Goal: Browse casually: Explore the website without a specific task or goal

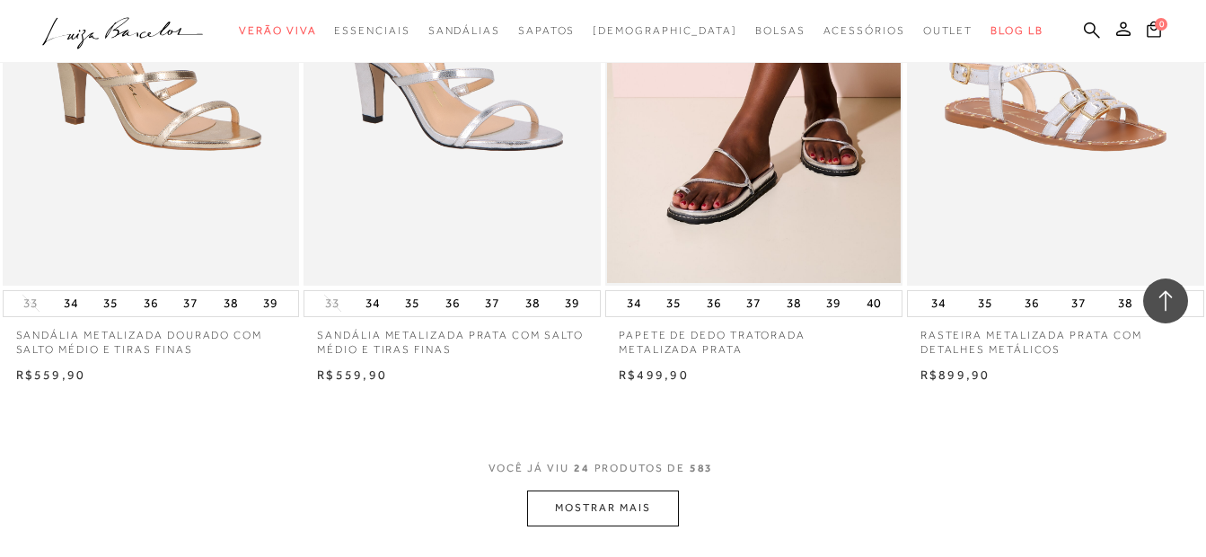
scroll to position [3502, 0]
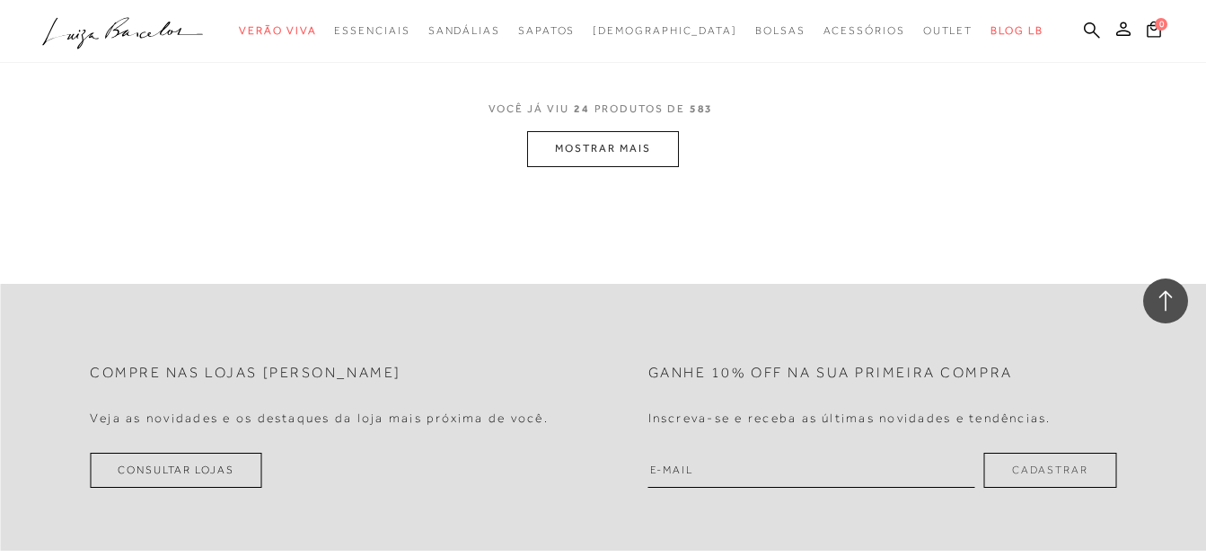
click at [596, 156] on button "MOSTRAR MAIS" at bounding box center [602, 148] width 151 height 35
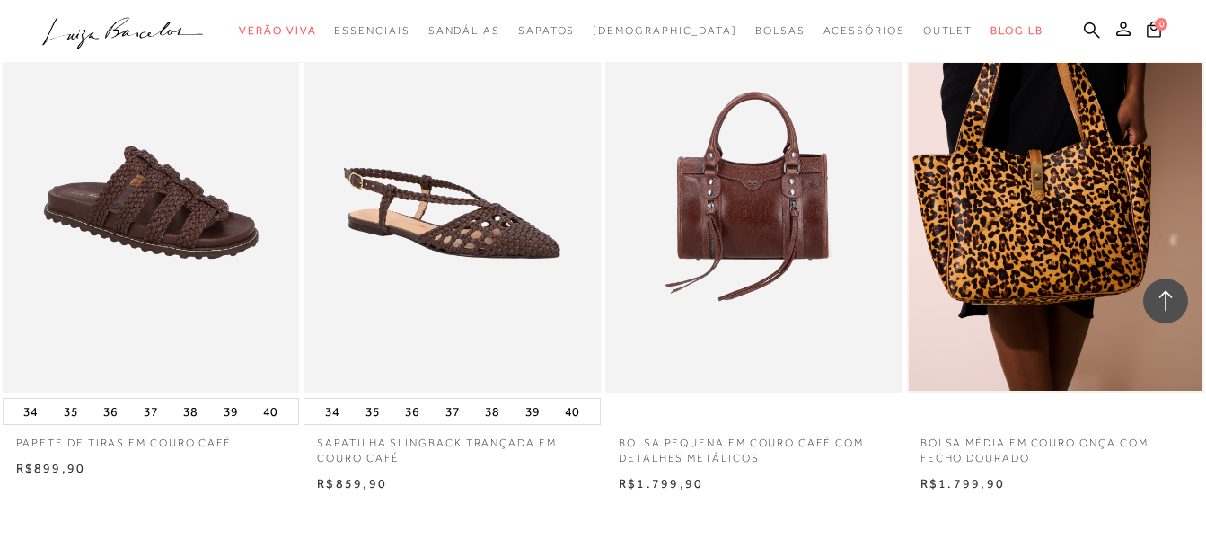
scroll to position [6555, 0]
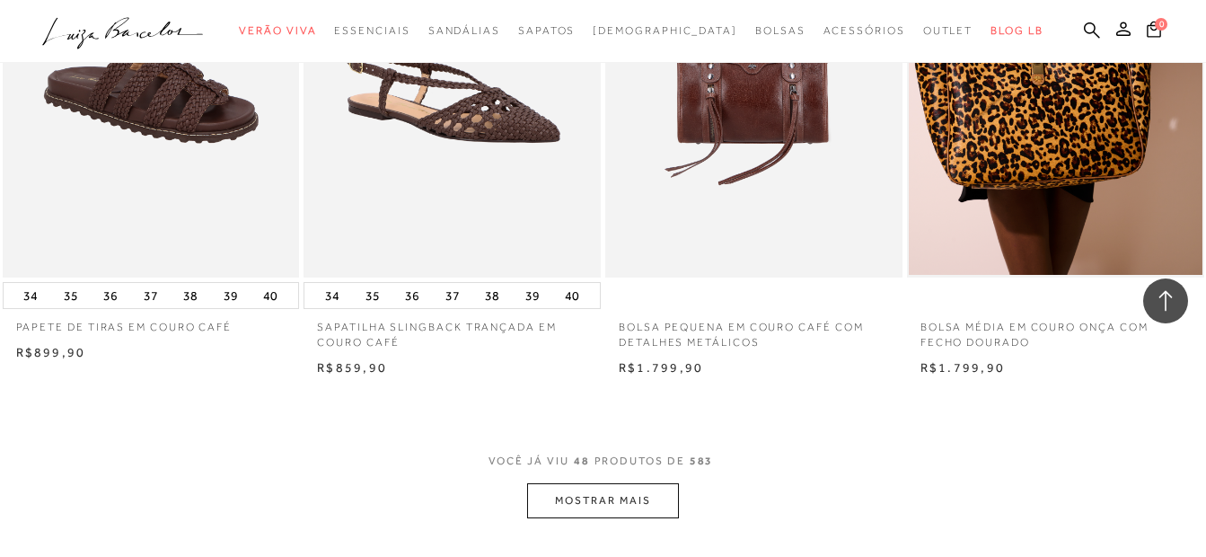
click at [607, 508] on button "MOSTRAR MAIS" at bounding box center [602, 500] width 151 height 35
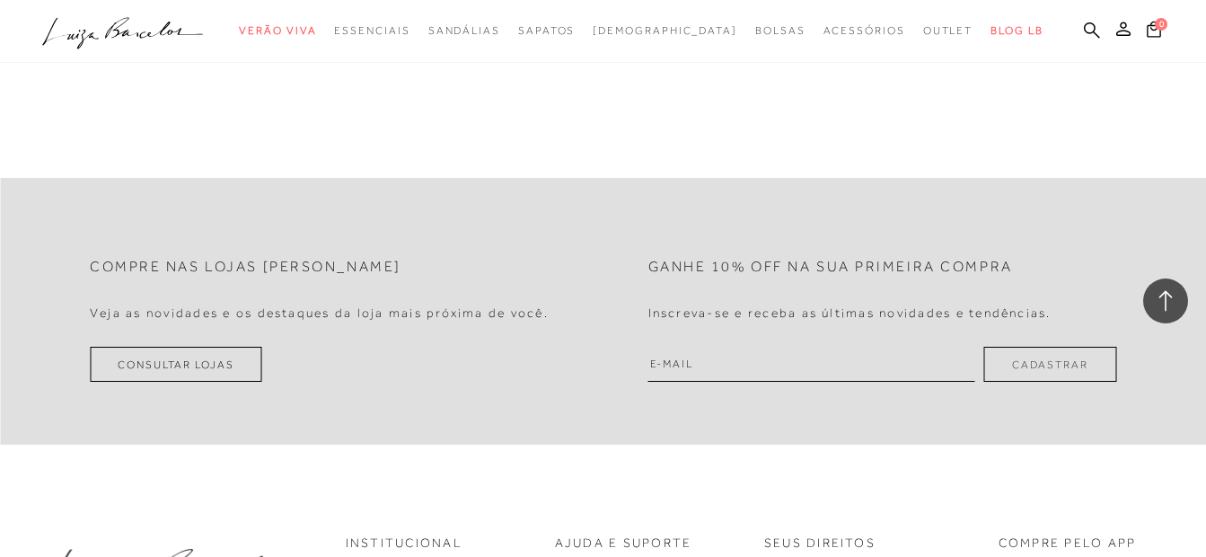
scroll to position [10147, 0]
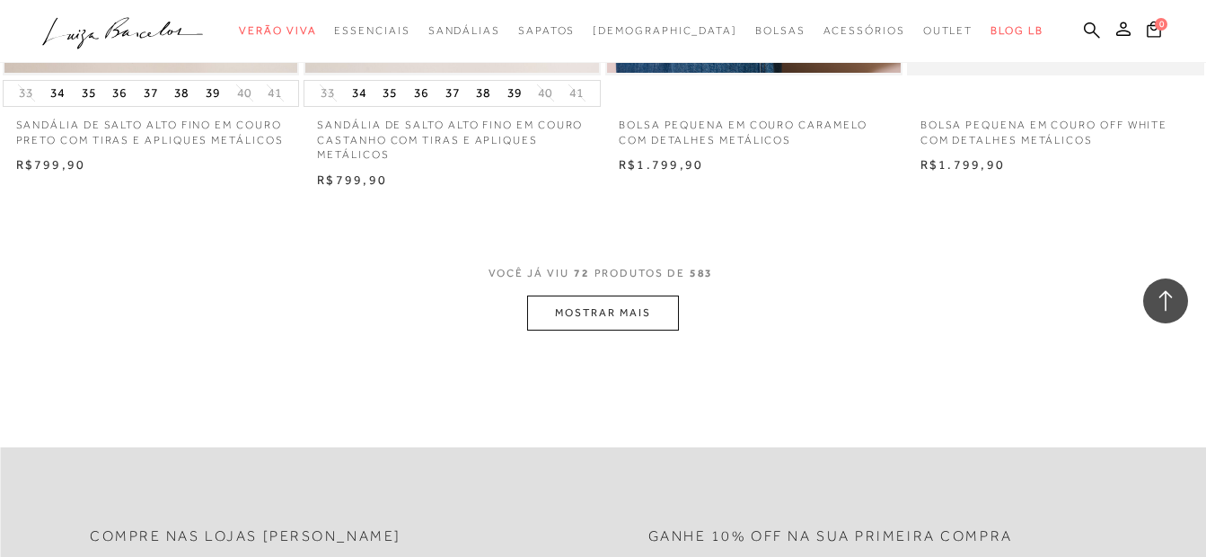
click at [566, 312] on button "MOSTRAR MAIS" at bounding box center [602, 312] width 151 height 35
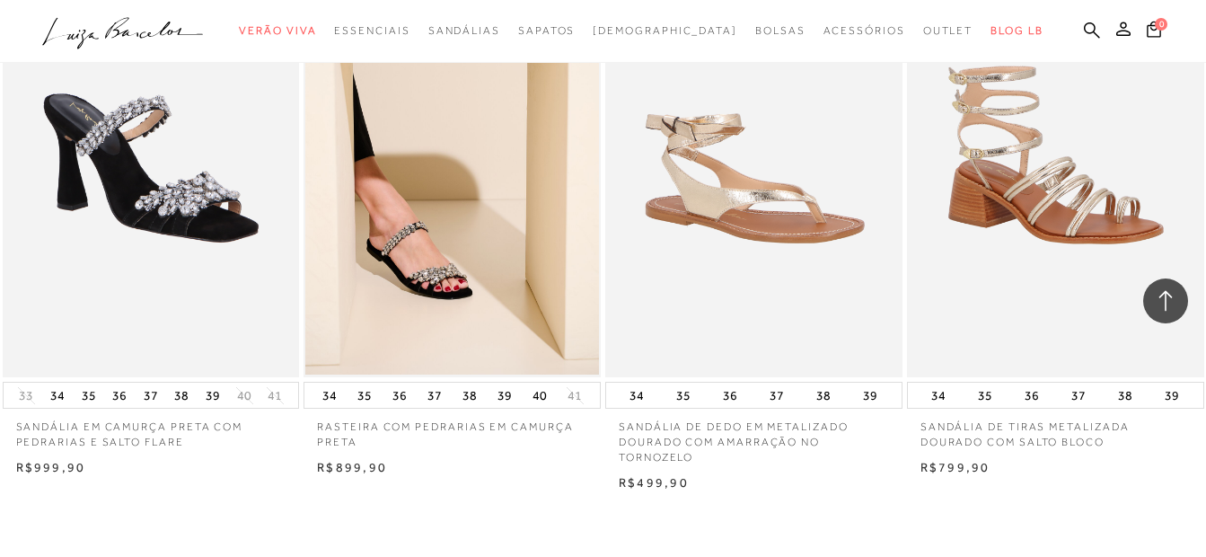
scroll to position [13608, 0]
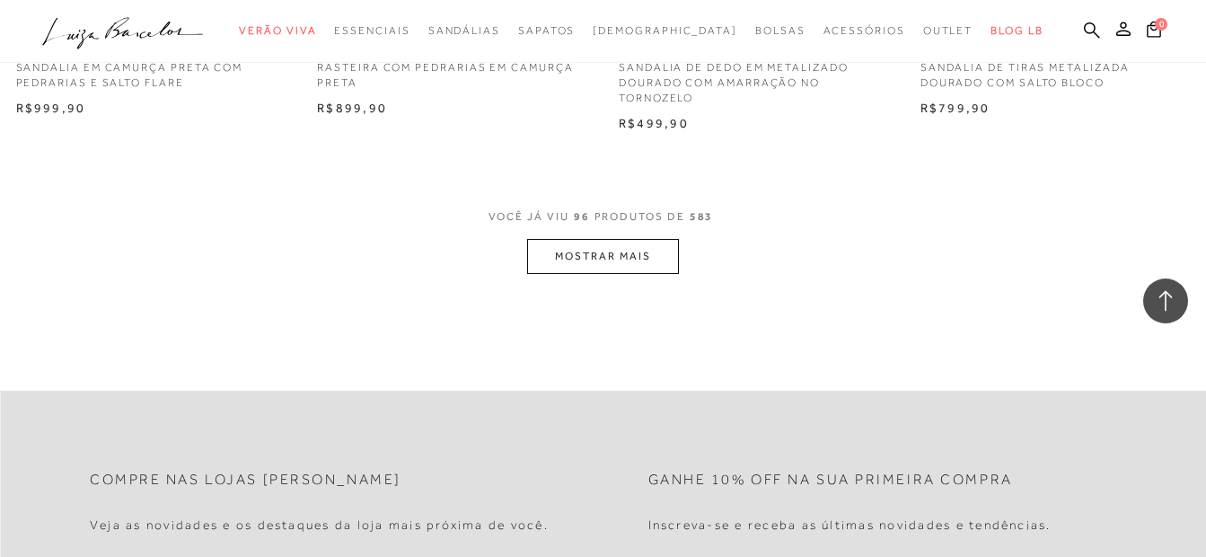
click at [572, 250] on button "MOSTRAR MAIS" at bounding box center [602, 256] width 151 height 35
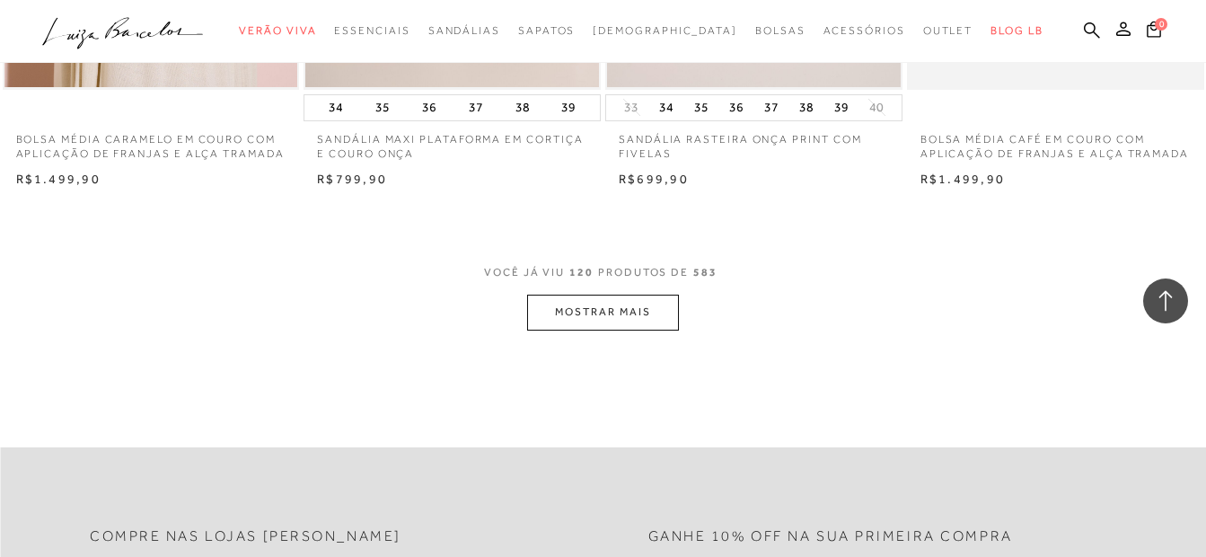
scroll to position [17200, 0]
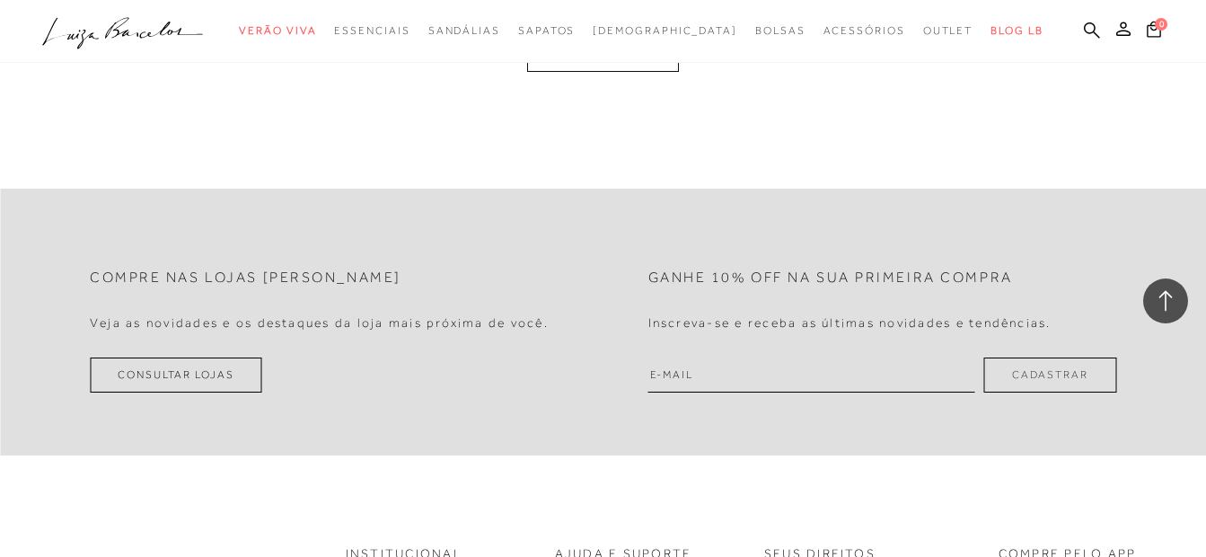
click at [604, 71] on button "MOSTRAR MAIS" at bounding box center [602, 53] width 151 height 35
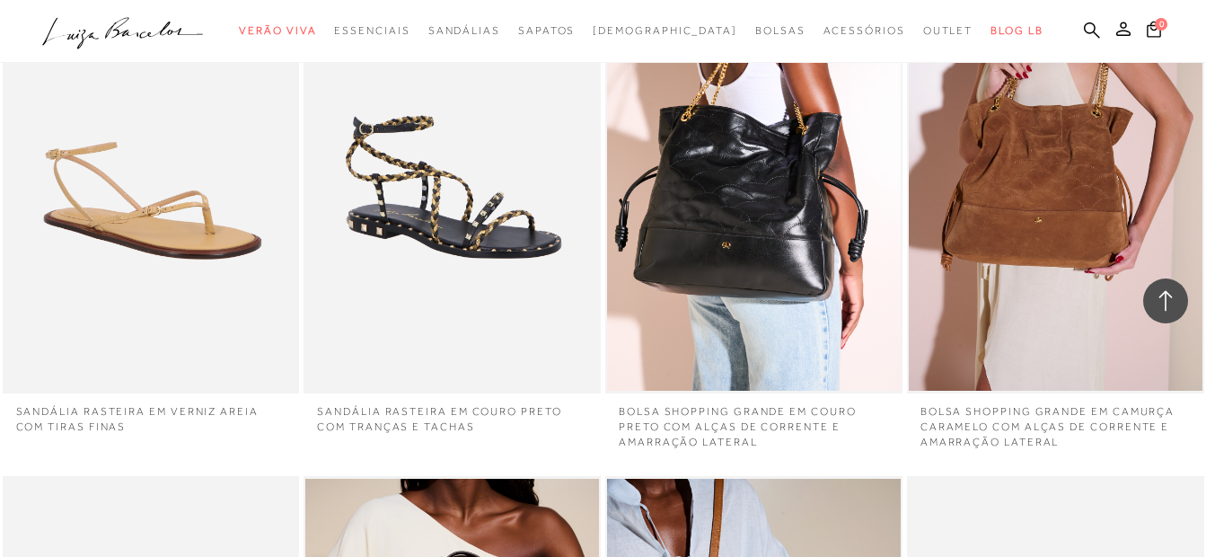
scroll to position [18637, 0]
